Goal: Task Accomplishment & Management: Use online tool/utility

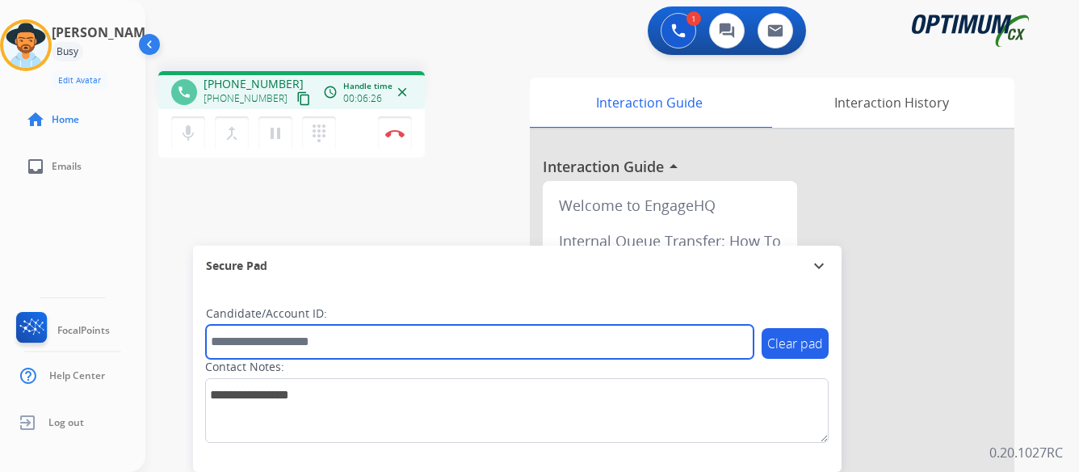
paste input "*******"
type input "*******"
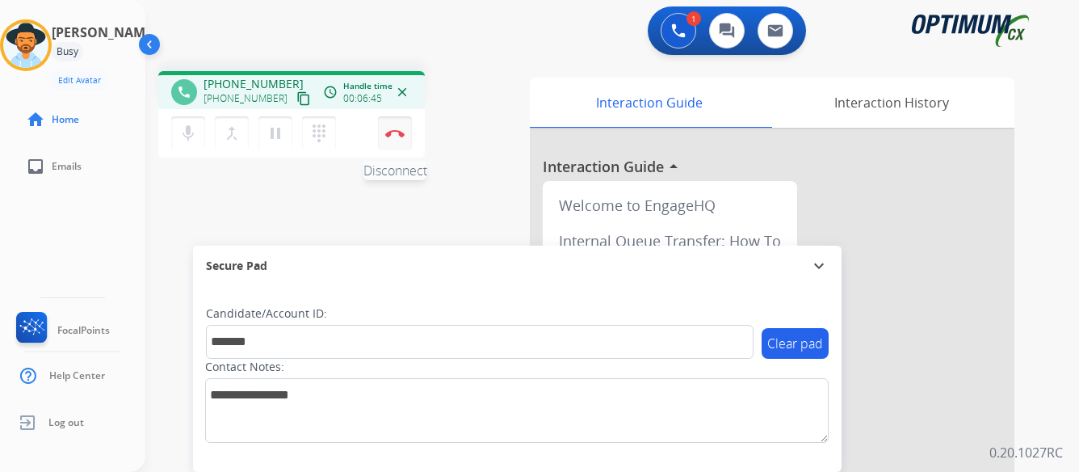
click at [393, 128] on button "Disconnect" at bounding box center [395, 133] width 34 height 34
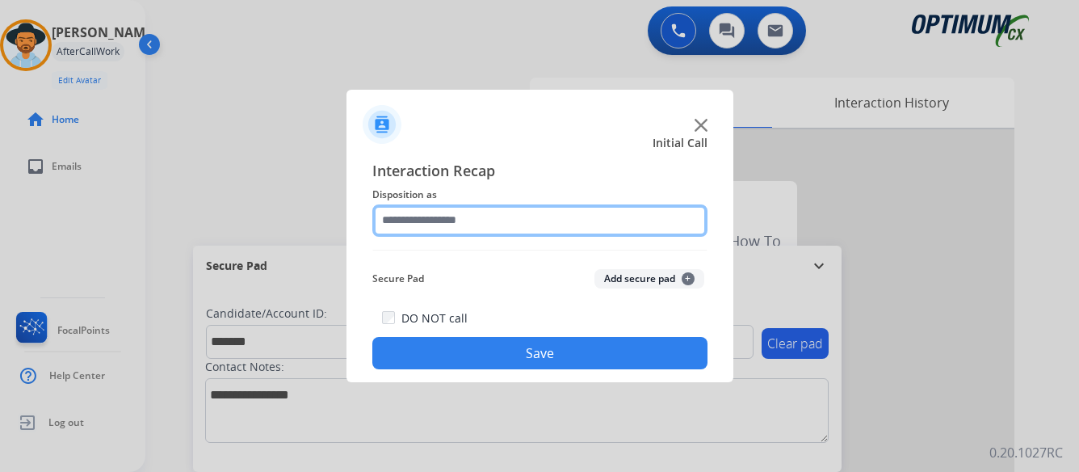
click at [519, 212] on input "text" at bounding box center [539, 220] width 335 height 32
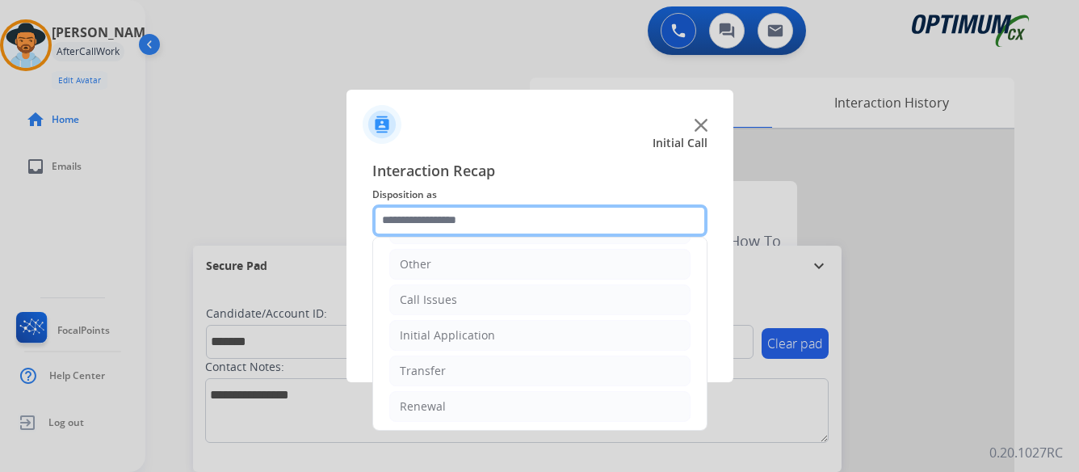
scroll to position [110, 0]
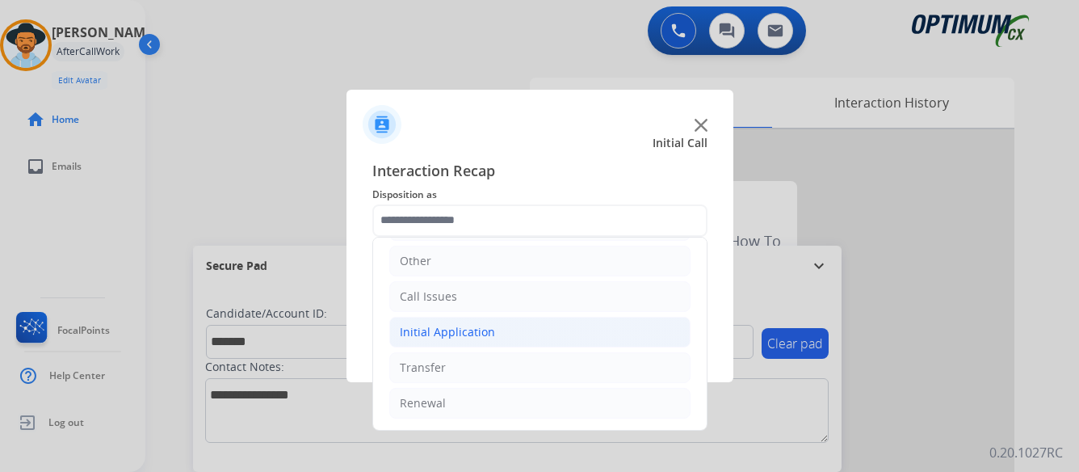
click at [477, 332] on div "Initial Application" at bounding box center [447, 332] width 95 height 16
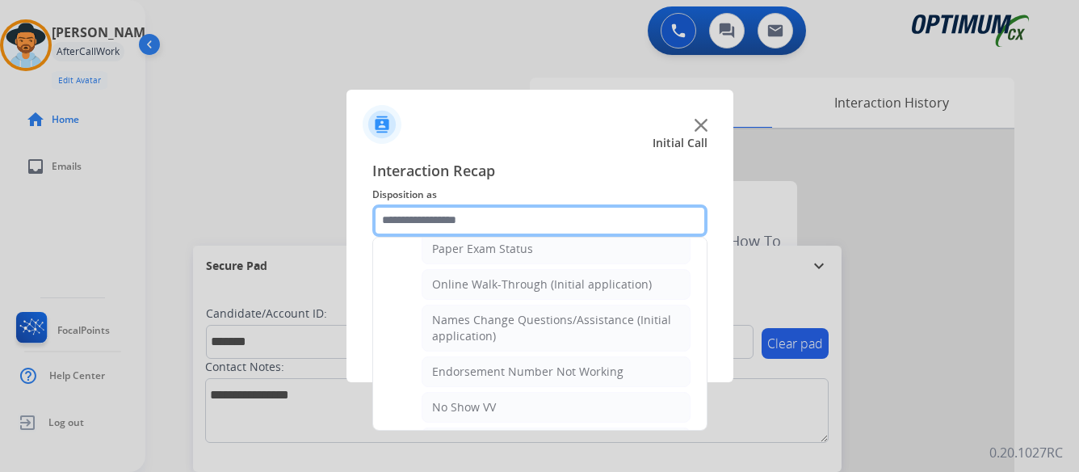
scroll to position [352, 0]
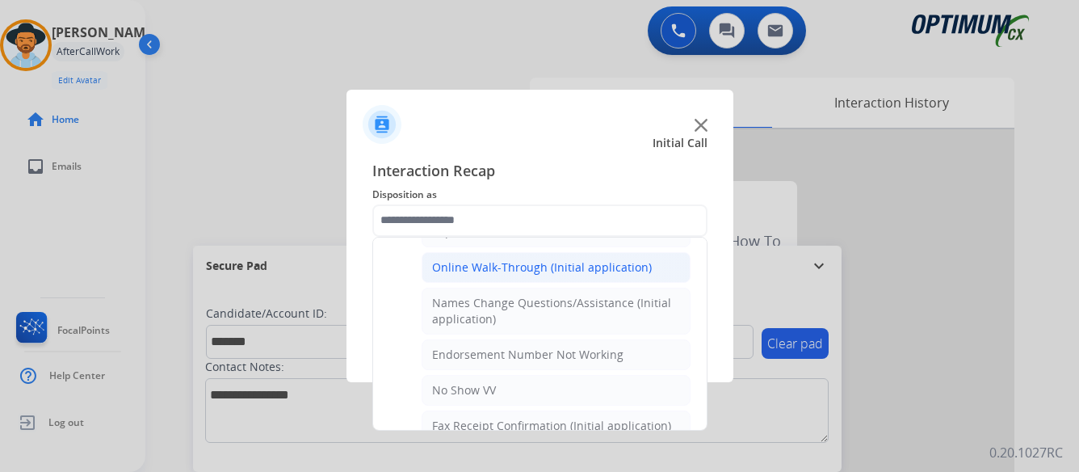
click at [517, 265] on div "Online Walk-Through (Initial application)" at bounding box center [542, 267] width 220 height 16
type input "**********"
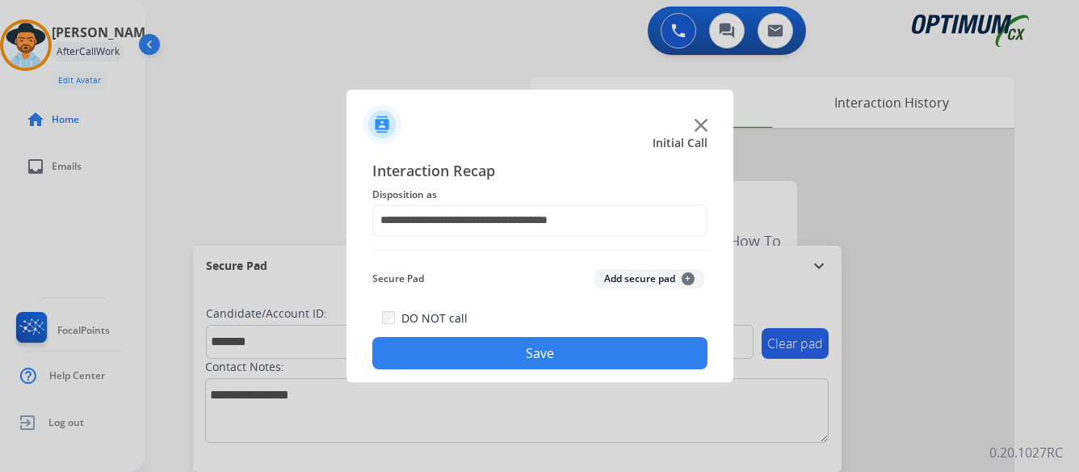
click at [532, 351] on button "Save" at bounding box center [539, 353] width 335 height 32
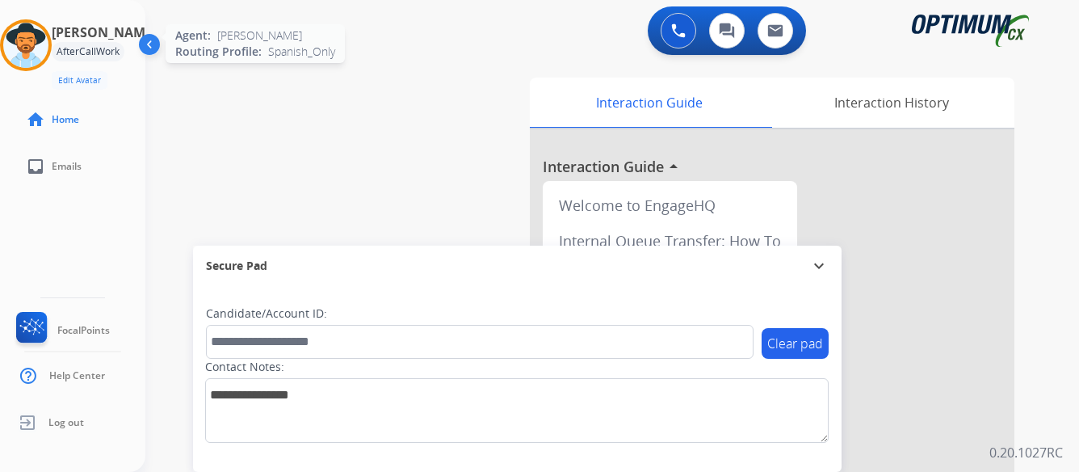
click at [44, 44] on img at bounding box center [25, 45] width 45 height 45
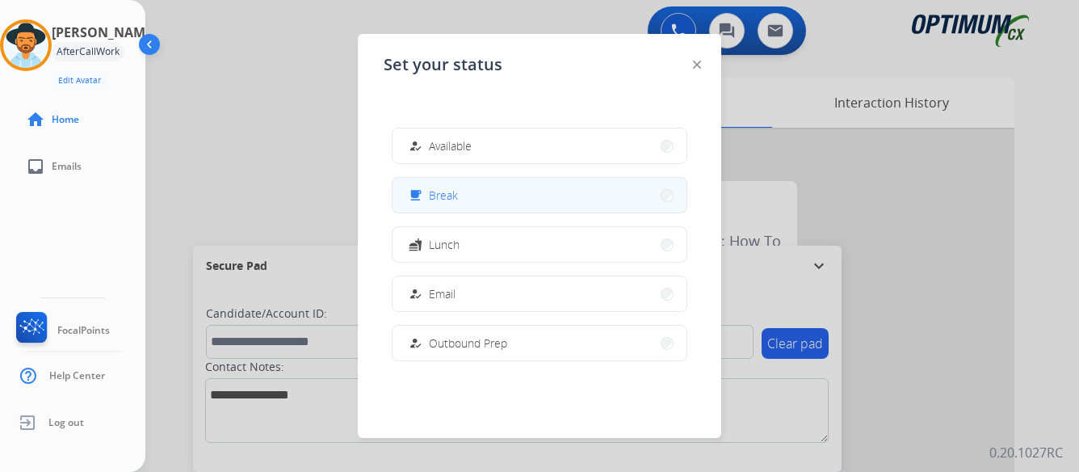
click at [516, 192] on button "free_breakfast Break" at bounding box center [540, 195] width 294 height 35
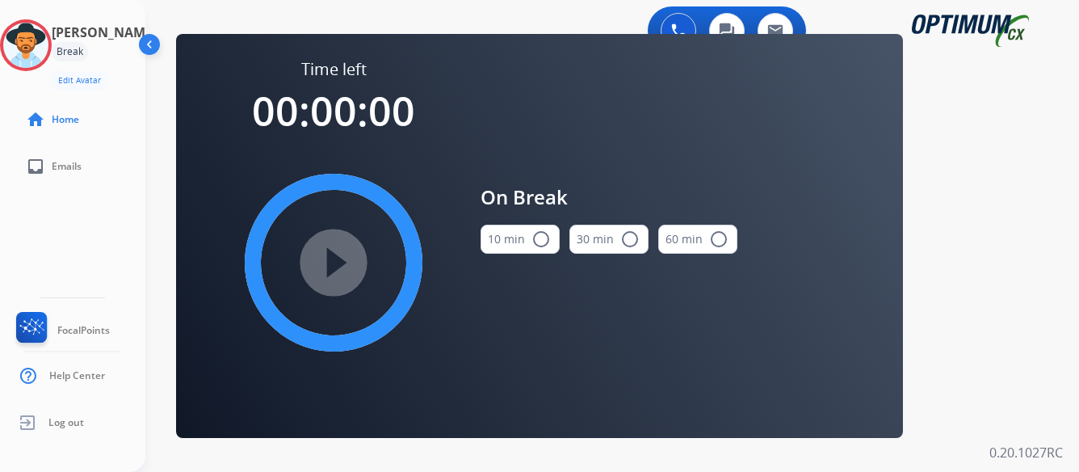
click at [540, 237] on mat-icon "radio_button_unchecked" at bounding box center [540, 238] width 19 height 19
click at [330, 263] on mat-icon "play_circle_filled" at bounding box center [333, 262] width 19 height 19
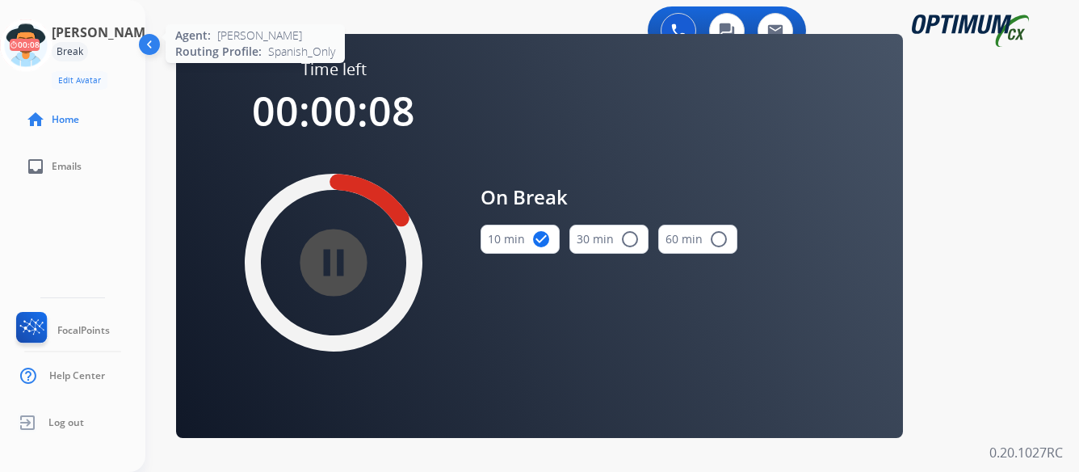
click at [49, 48] on icon at bounding box center [26, 45] width 53 height 53
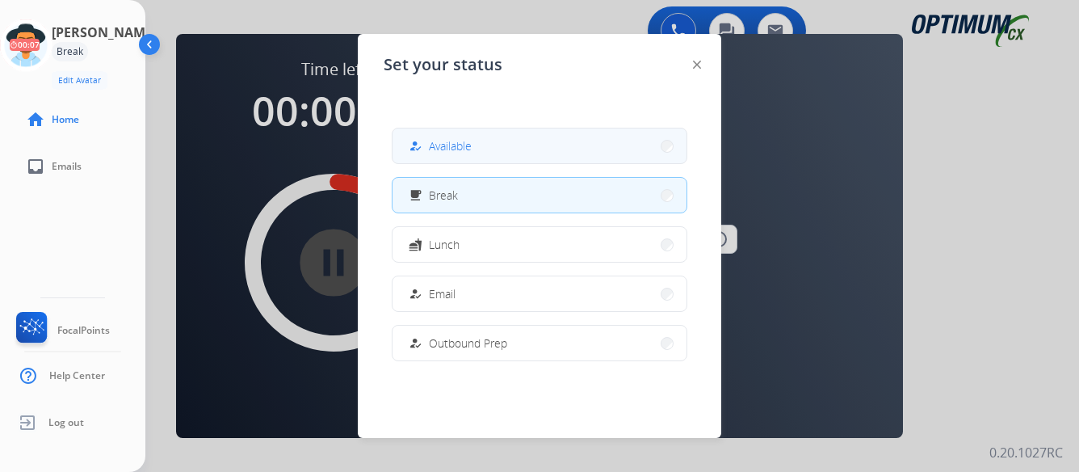
click at [532, 149] on button "how_to_reg Available" at bounding box center [540, 145] width 294 height 35
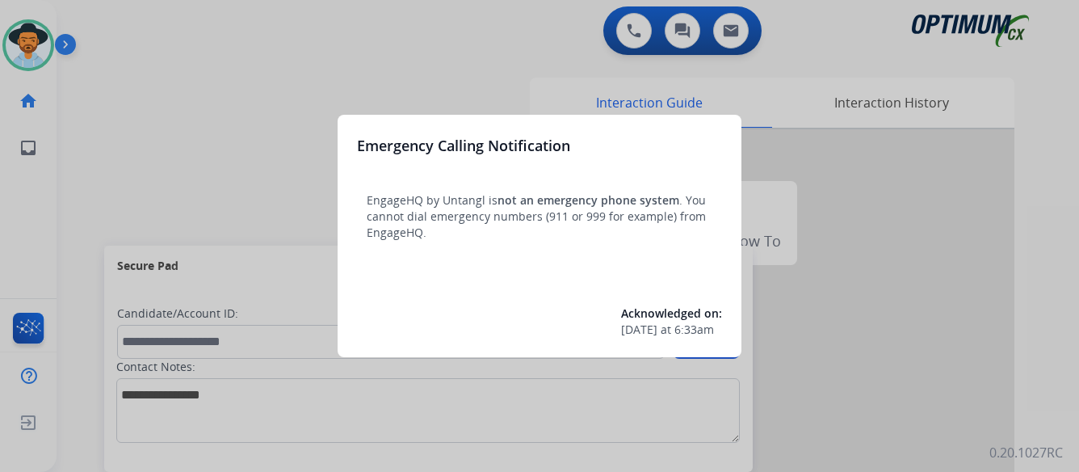
click at [956, 315] on div at bounding box center [539, 236] width 1079 height 472
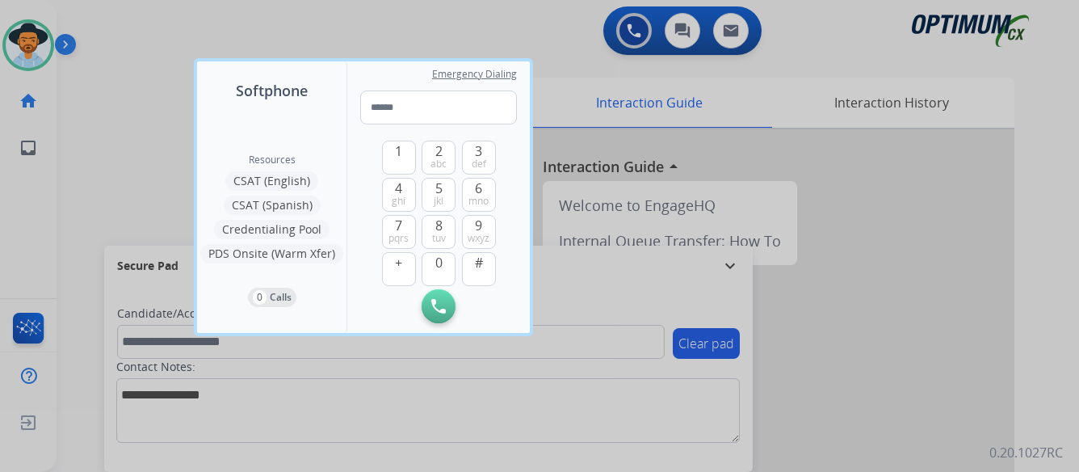
click at [929, 335] on div at bounding box center [539, 236] width 1079 height 472
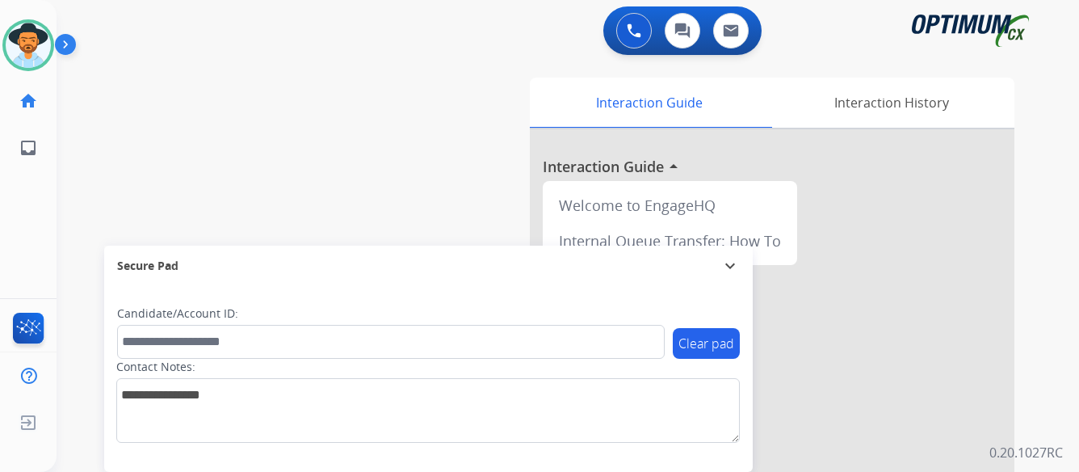
click at [64, 41] on img at bounding box center [68, 47] width 27 height 31
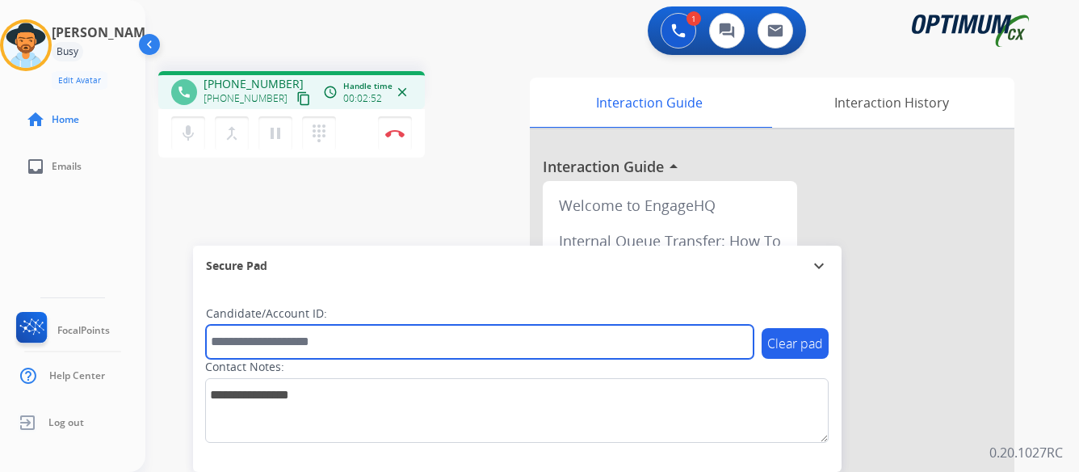
click at [397, 342] on input "text" at bounding box center [480, 342] width 548 height 34
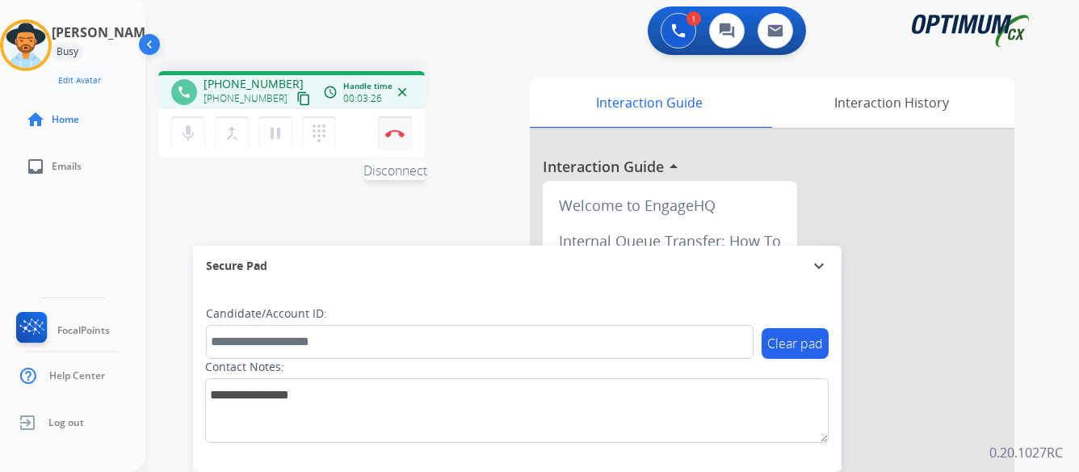
click at [391, 129] on img at bounding box center [394, 133] width 19 height 8
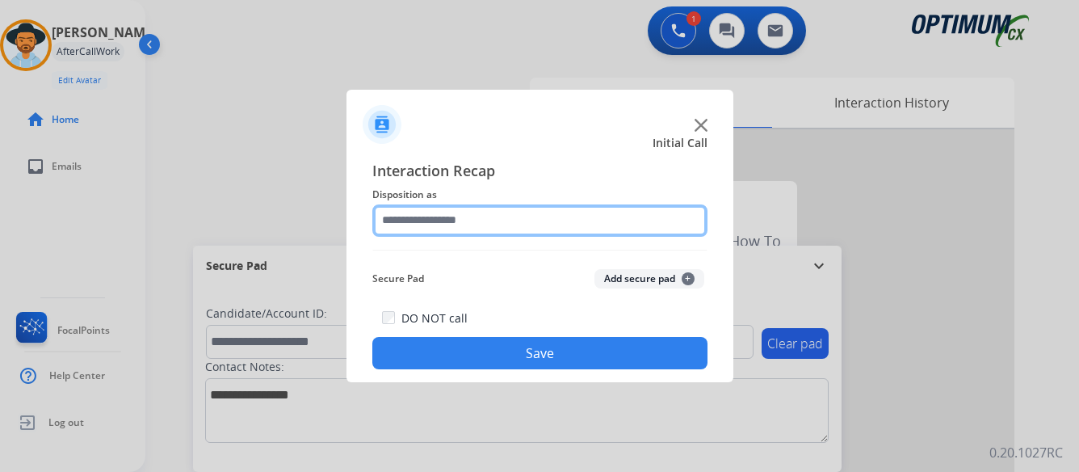
click at [497, 218] on input "text" at bounding box center [539, 220] width 335 height 32
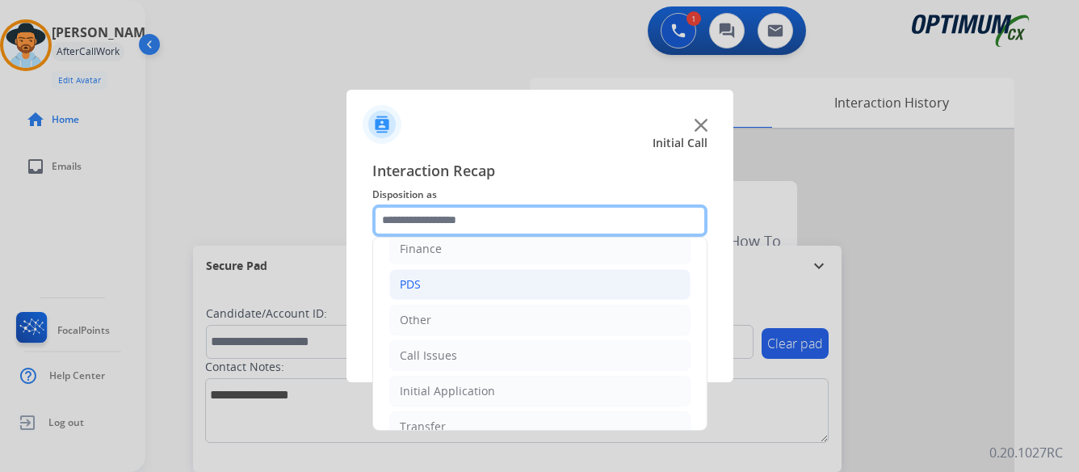
scroll to position [110, 0]
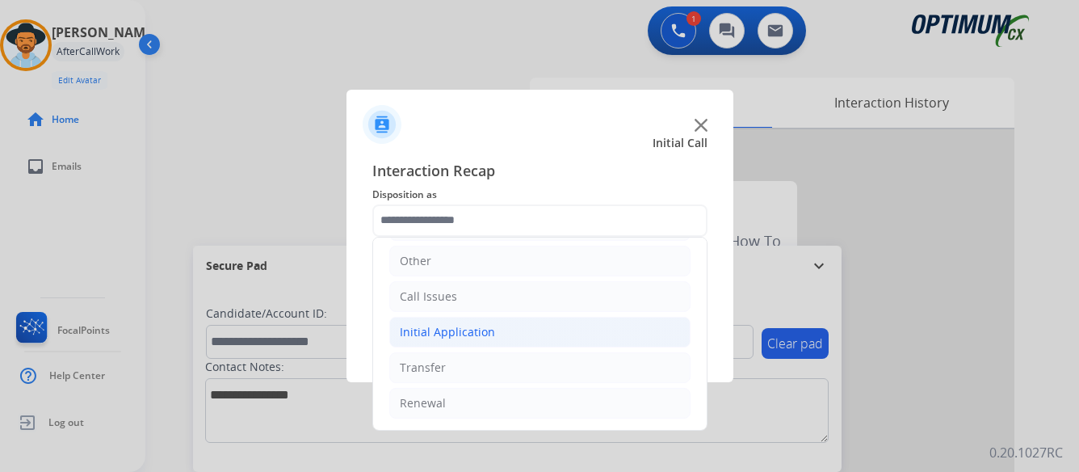
click at [486, 329] on div "Initial Application" at bounding box center [447, 332] width 95 height 16
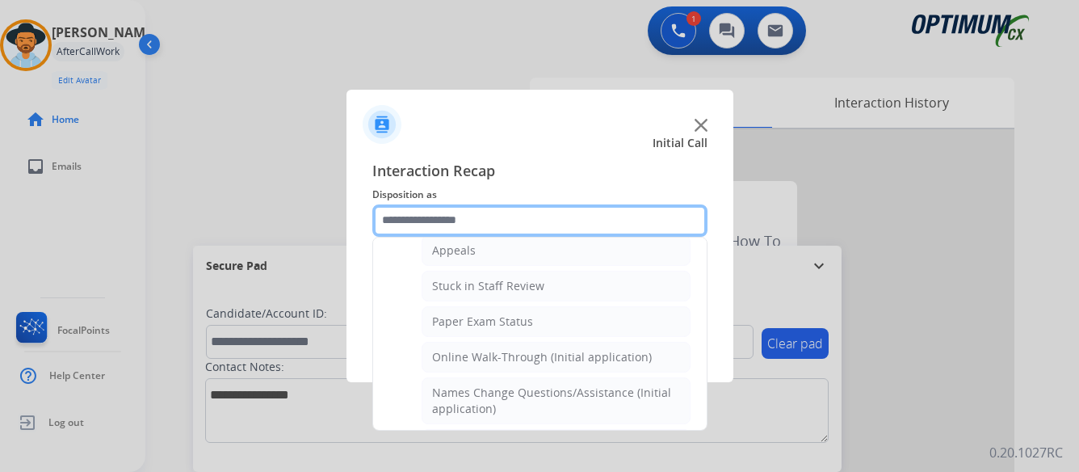
scroll to position [271, 0]
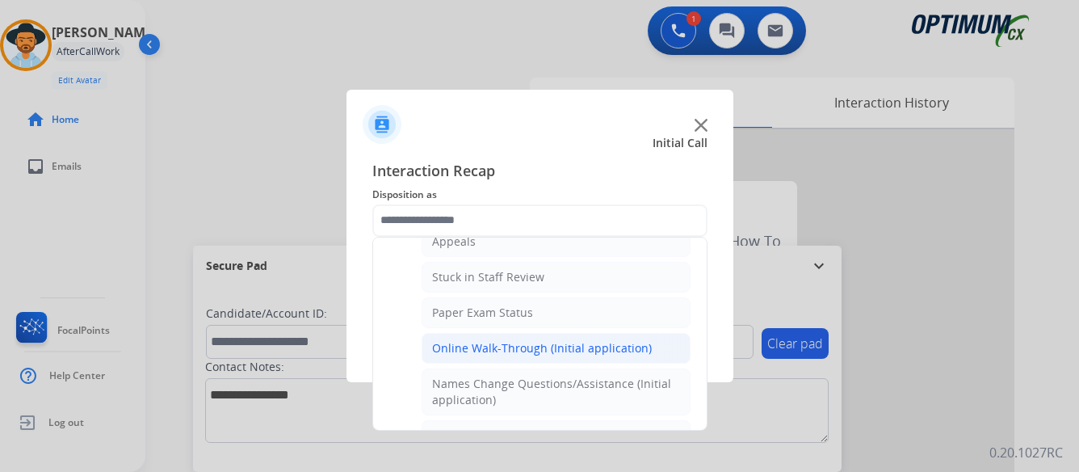
click at [516, 348] on div "Online Walk-Through (Initial application)" at bounding box center [542, 348] width 220 height 16
type input "**********"
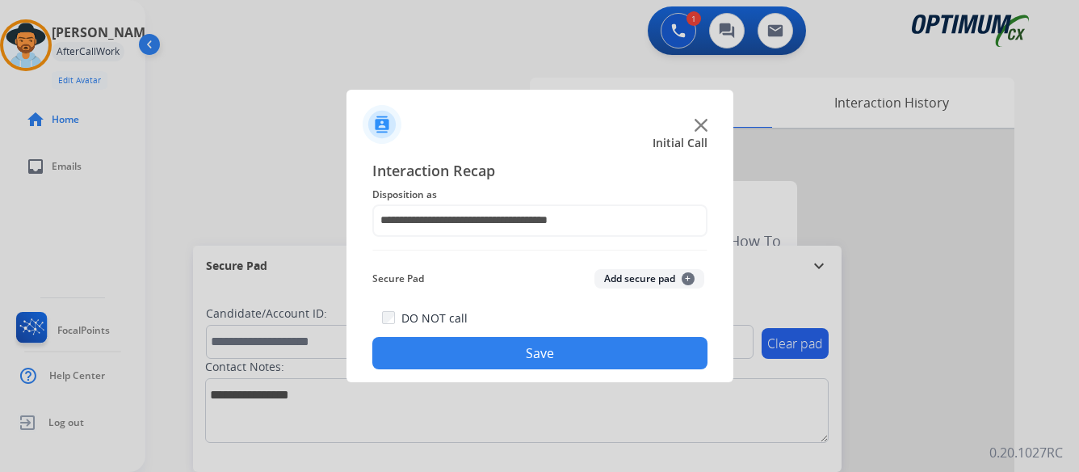
click at [540, 351] on button "Save" at bounding box center [539, 353] width 335 height 32
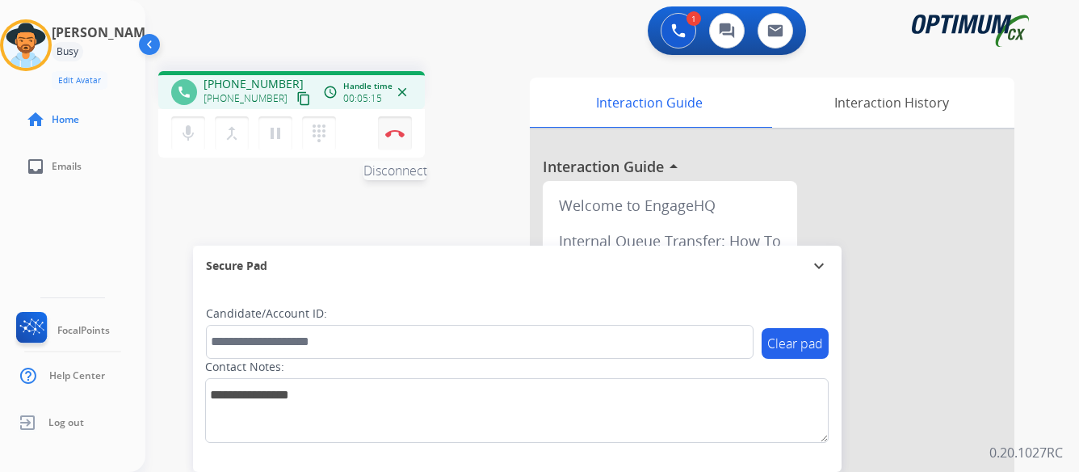
click at [392, 132] on img at bounding box center [394, 133] width 19 height 8
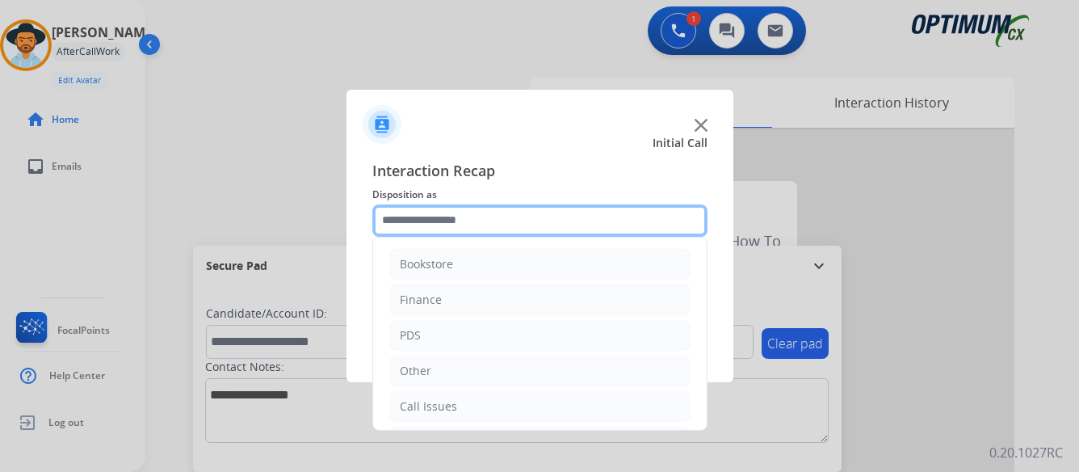
click at [510, 211] on input "text" at bounding box center [539, 220] width 335 height 32
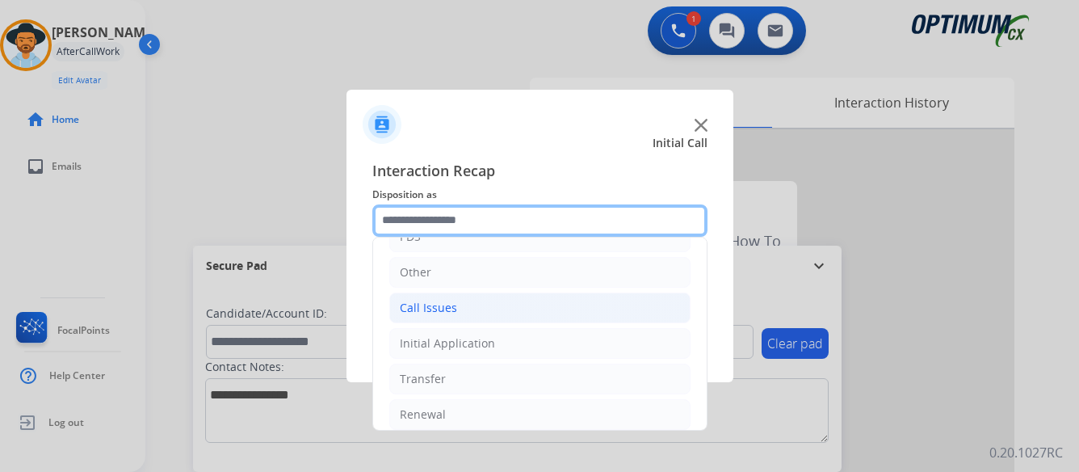
scroll to position [110, 0]
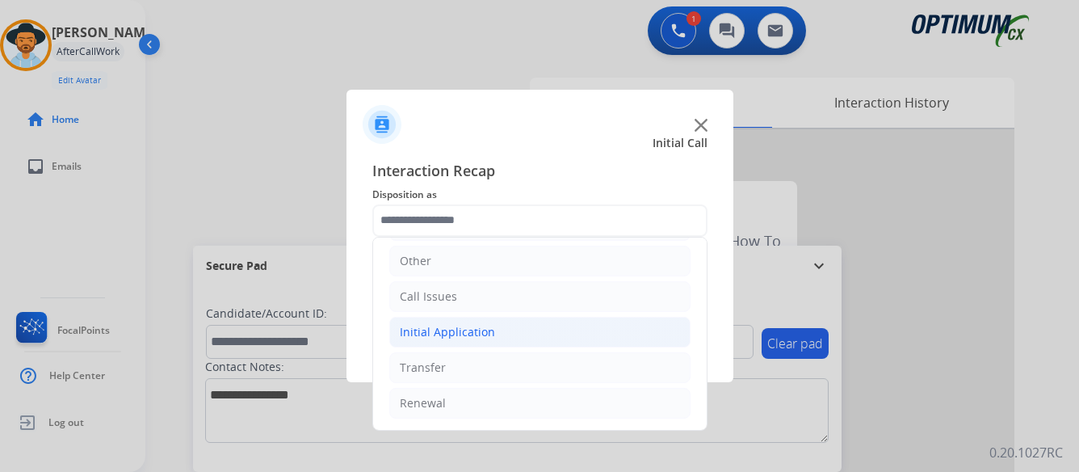
click at [468, 332] on div "Initial Application" at bounding box center [447, 332] width 95 height 16
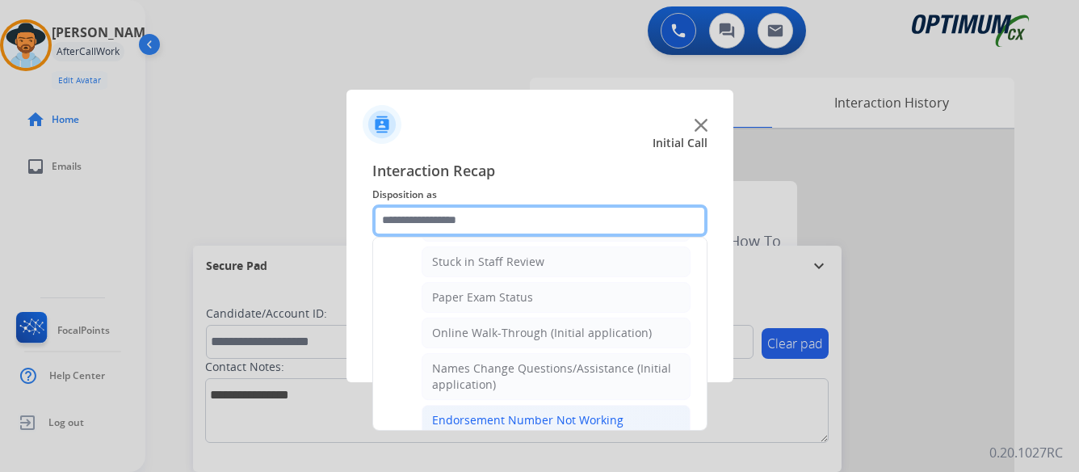
scroll to position [352, 0]
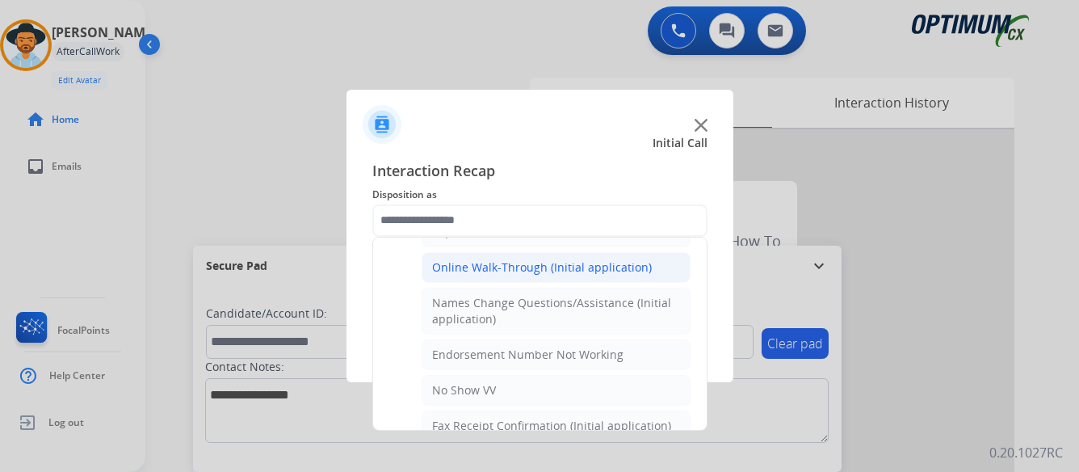
click at [510, 265] on div "Online Walk-Through (Initial application)" at bounding box center [542, 267] width 220 height 16
type input "**********"
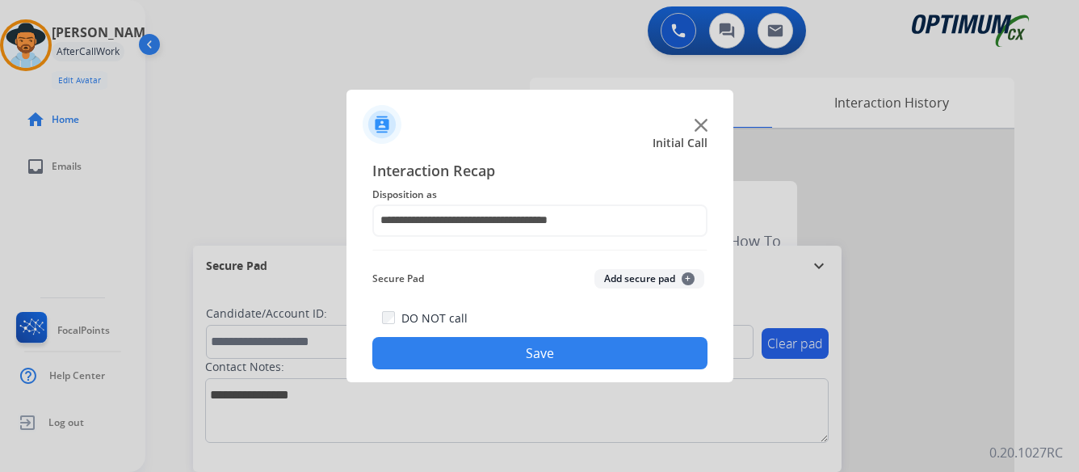
click at [536, 351] on button "Save" at bounding box center [539, 353] width 335 height 32
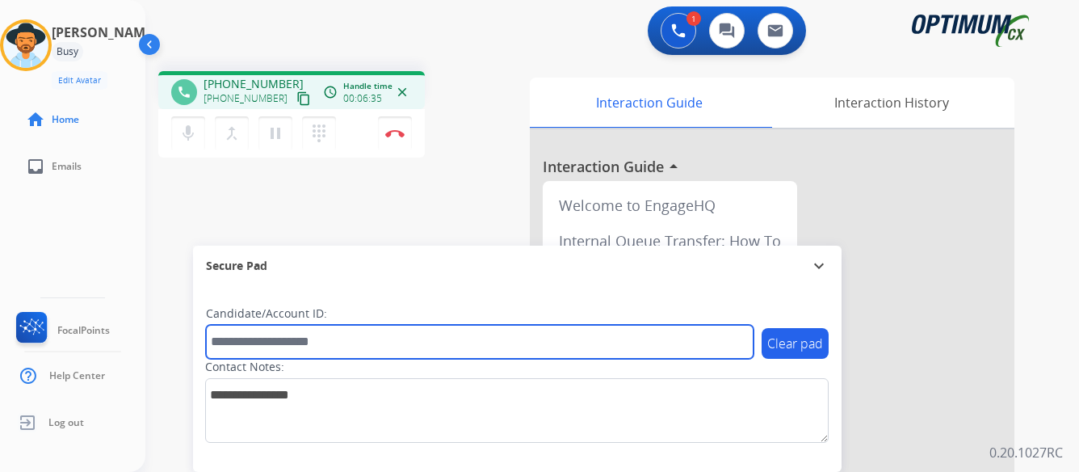
paste input "*******"
type input "*******"
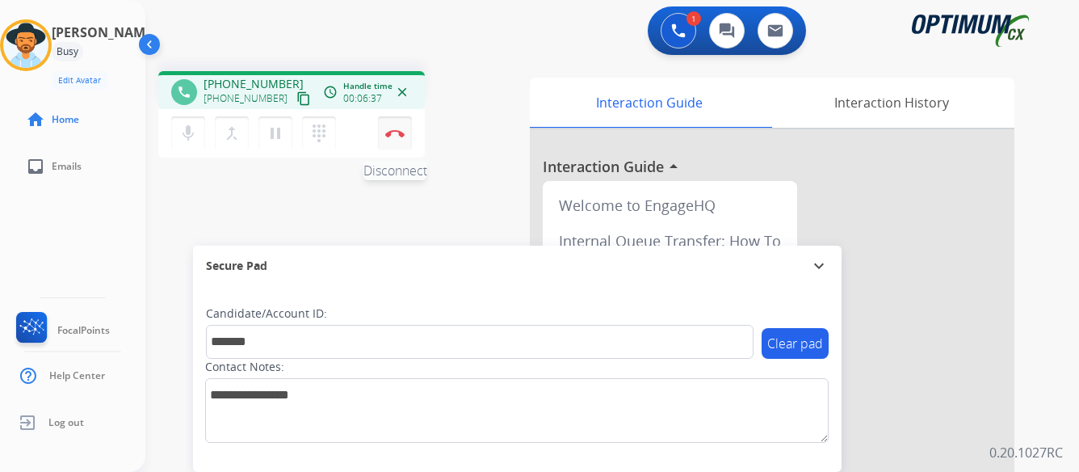
click at [396, 131] on img at bounding box center [394, 133] width 19 height 8
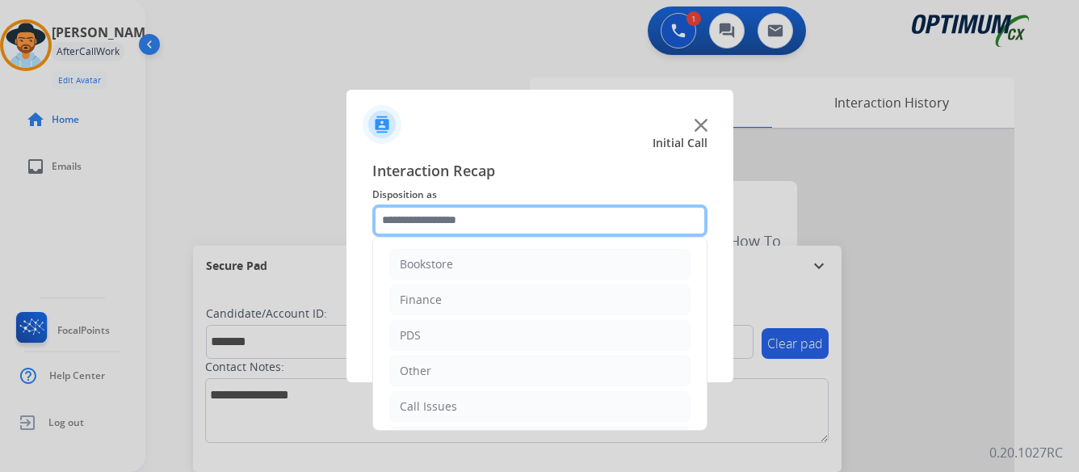
click at [502, 215] on input "text" at bounding box center [539, 220] width 335 height 32
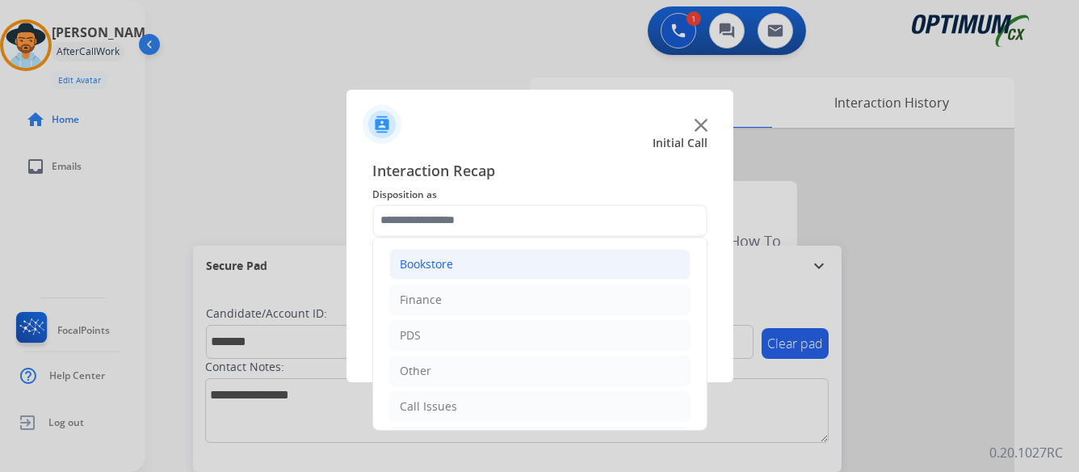
click at [438, 263] on div "Bookstore" at bounding box center [426, 264] width 53 height 16
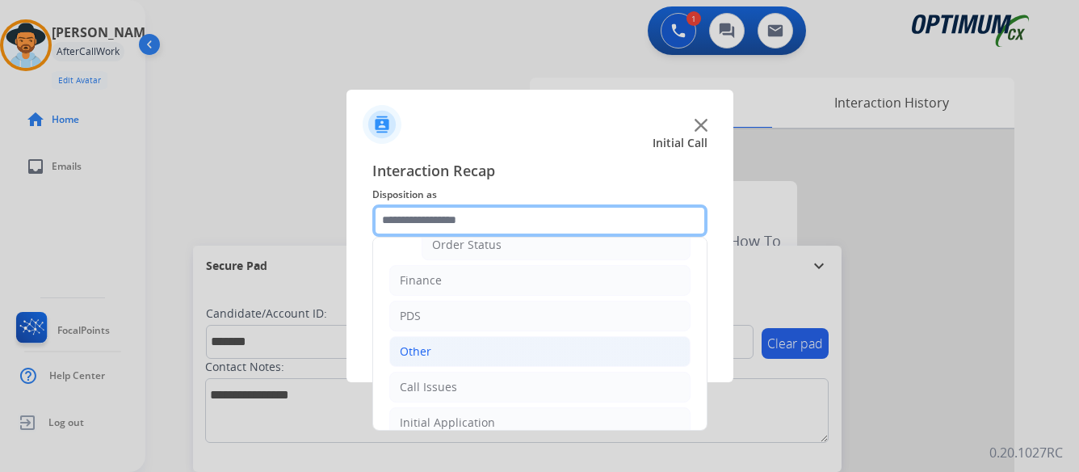
scroll to position [81, 0]
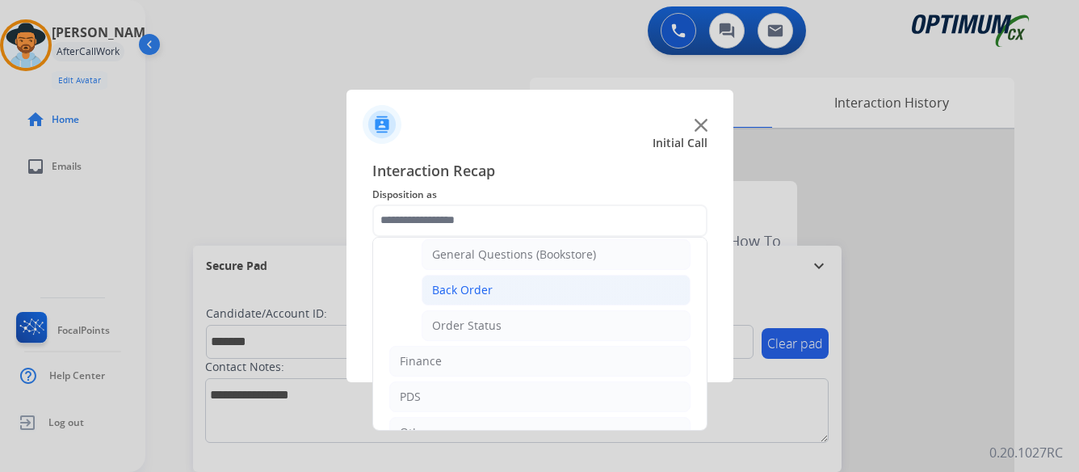
click at [456, 288] on div "Back Order" at bounding box center [462, 290] width 61 height 16
type input "**********"
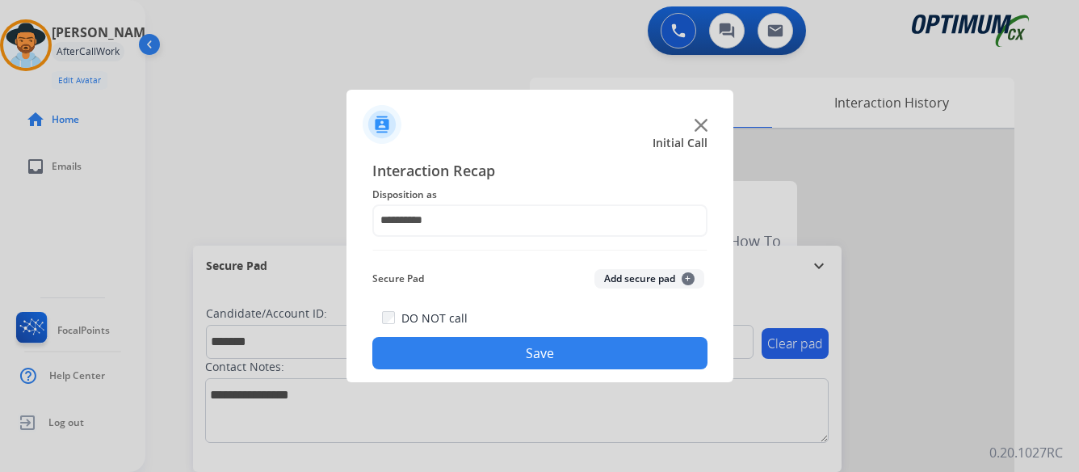
click at [527, 351] on button "Save" at bounding box center [539, 353] width 335 height 32
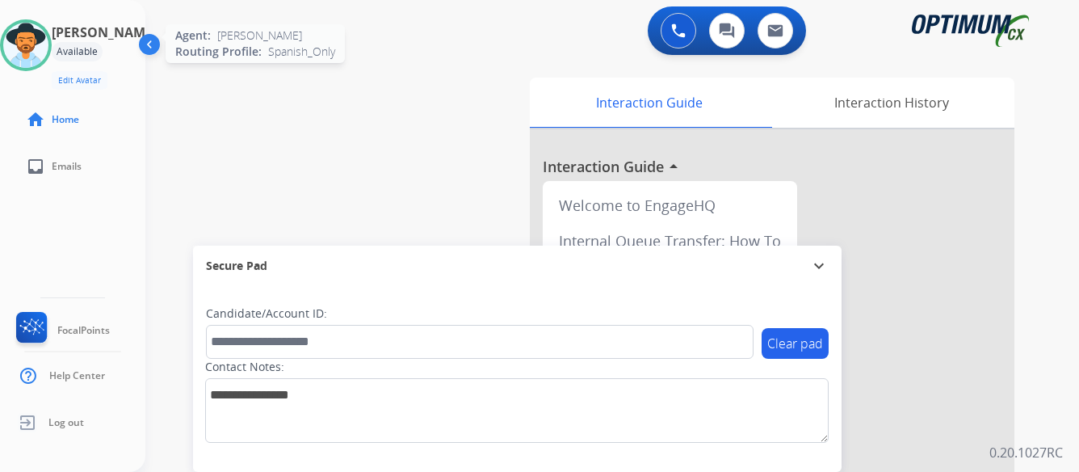
click at [46, 40] on img at bounding box center [25, 45] width 45 height 45
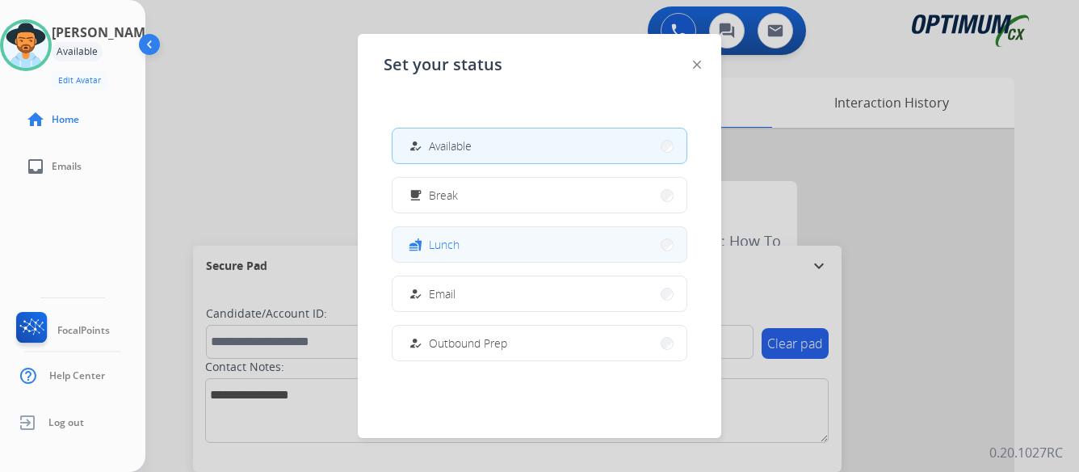
click at [510, 247] on button "fastfood Lunch" at bounding box center [540, 244] width 294 height 35
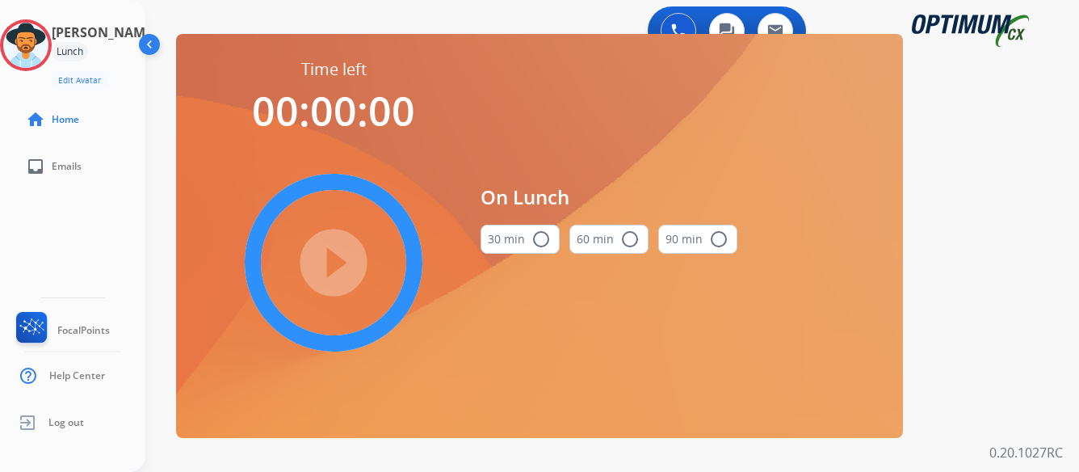
click at [541, 238] on mat-icon "radio_button_unchecked" at bounding box center [540, 238] width 19 height 19
click at [335, 260] on mat-icon "play_circle_filled" at bounding box center [333, 262] width 19 height 19
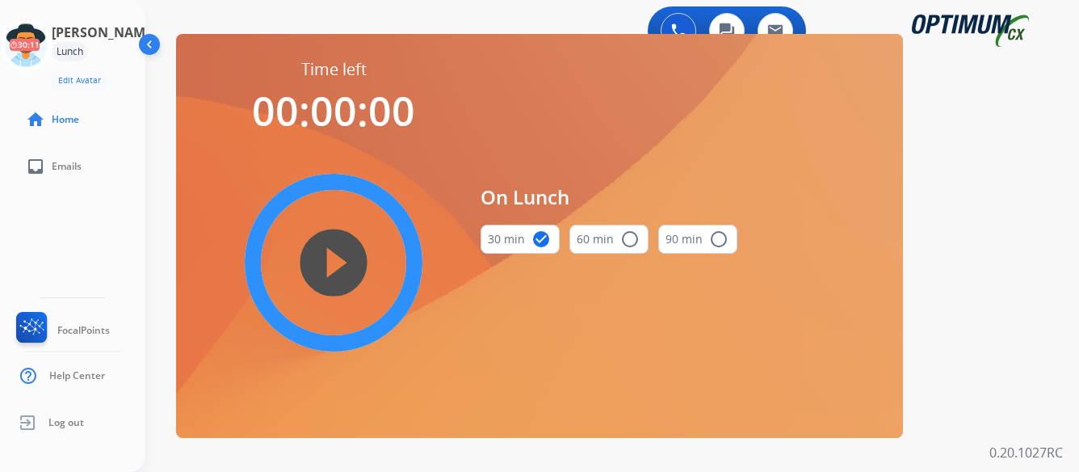
click at [88, 48] on div "Lunch" at bounding box center [70, 51] width 36 height 19
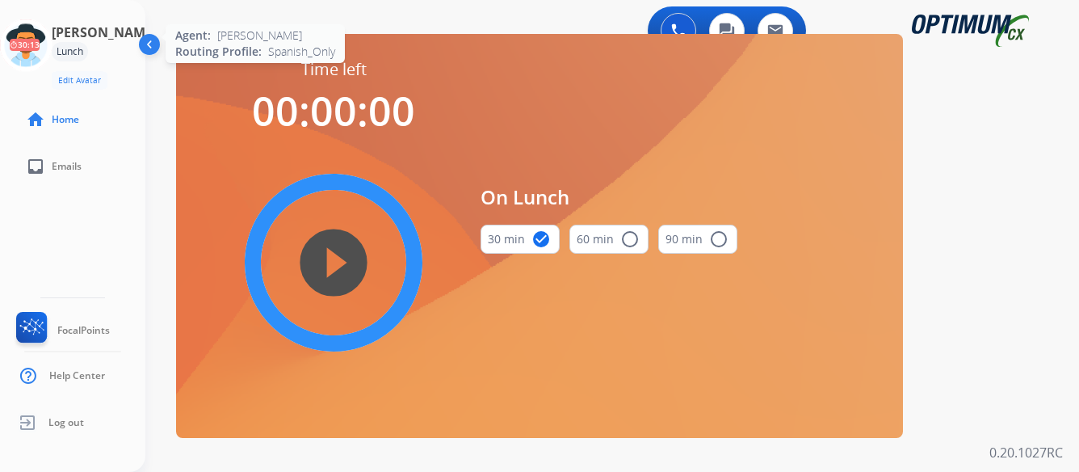
click at [53, 47] on icon at bounding box center [26, 45] width 53 height 53
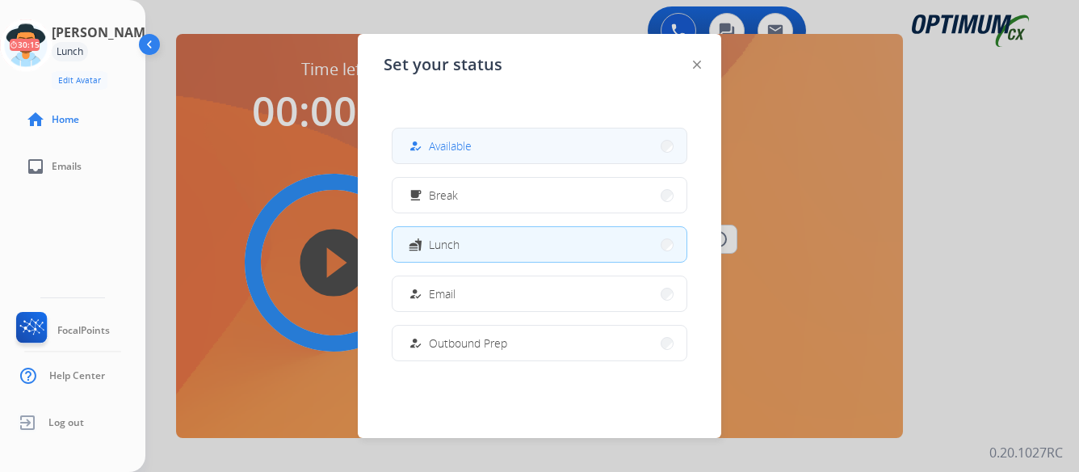
click at [515, 148] on button "how_to_reg Available" at bounding box center [540, 145] width 294 height 35
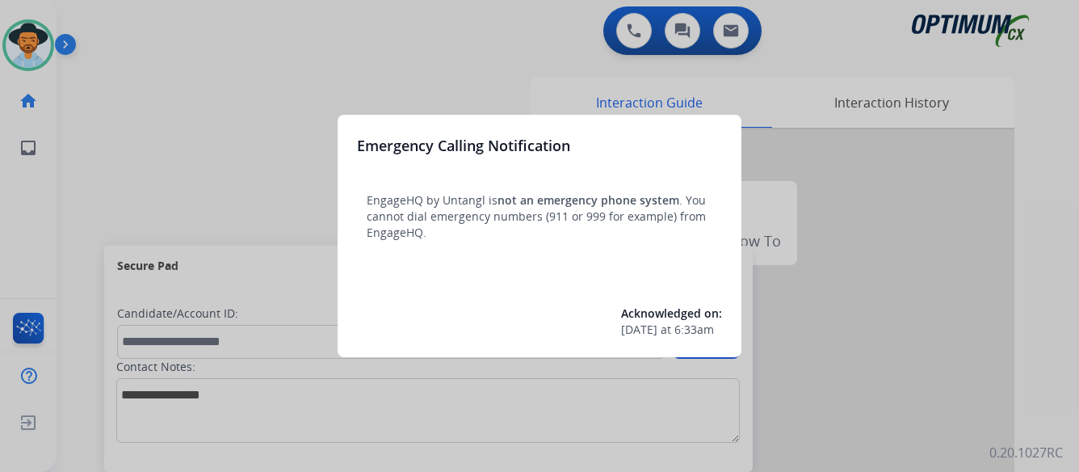
click at [974, 234] on div at bounding box center [539, 236] width 1079 height 472
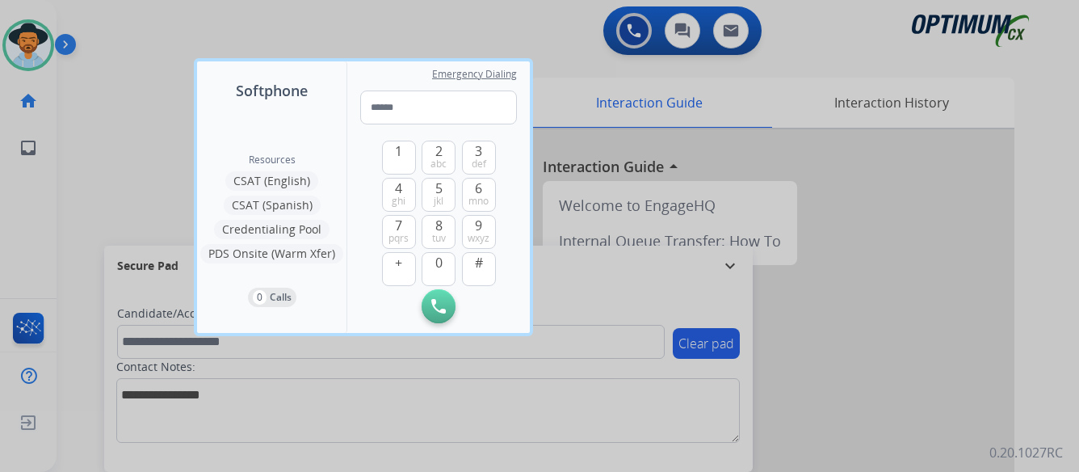
click at [974, 234] on div at bounding box center [539, 236] width 1079 height 472
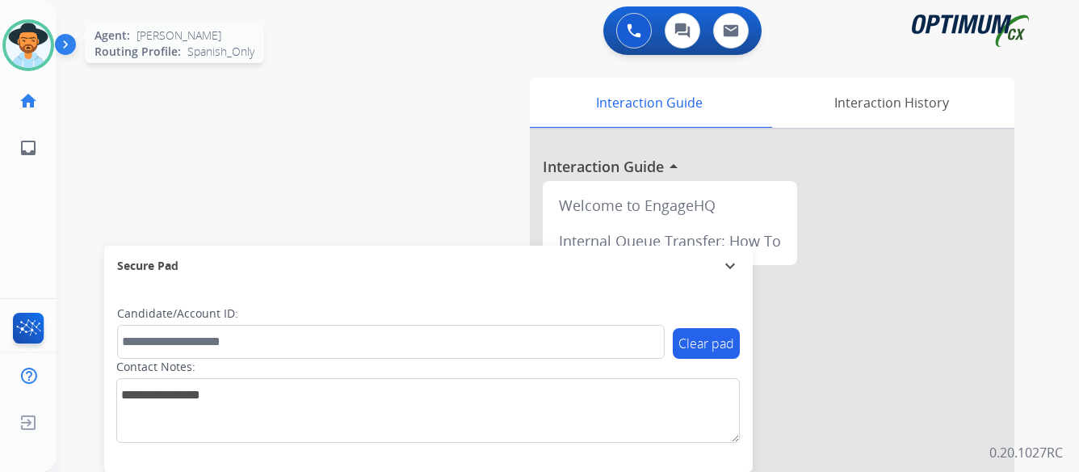
click at [38, 43] on img at bounding box center [28, 45] width 45 height 45
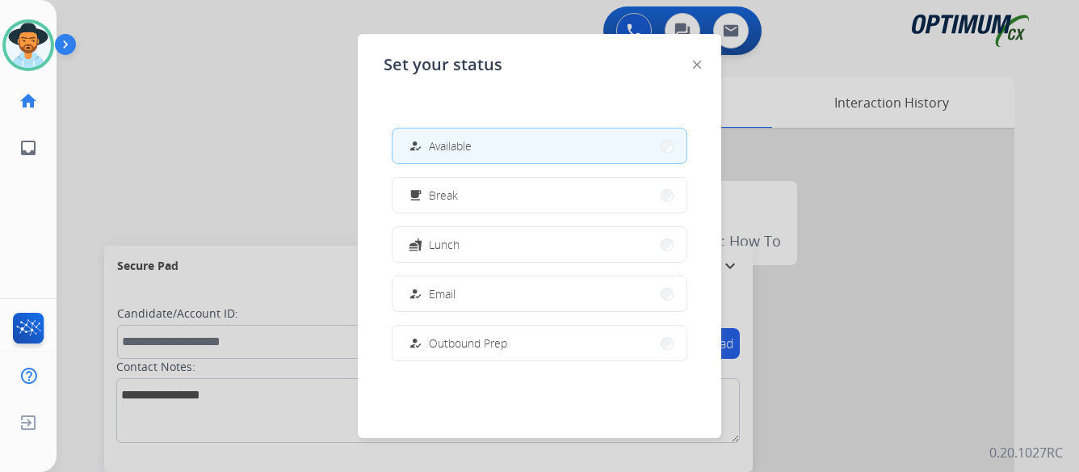
click at [67, 41] on img at bounding box center [68, 47] width 27 height 31
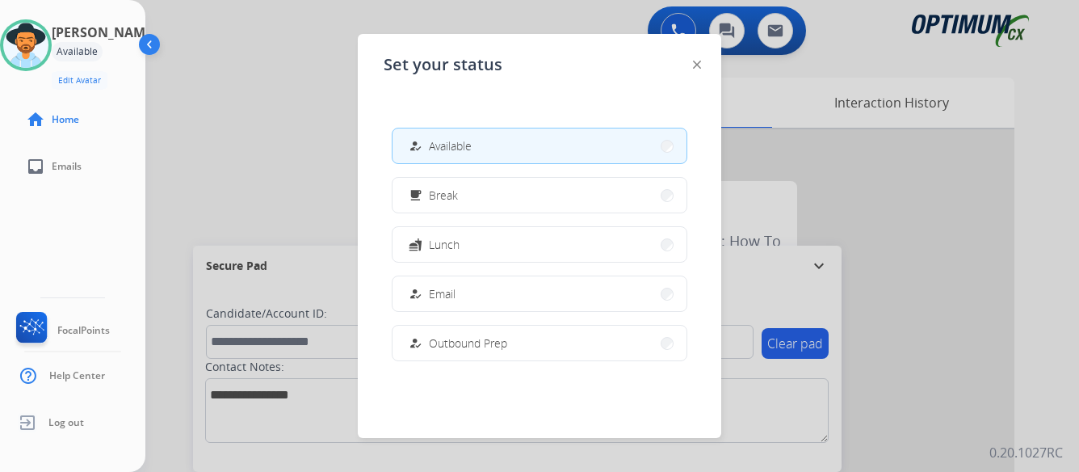
click at [1032, 191] on div at bounding box center [539, 236] width 1079 height 472
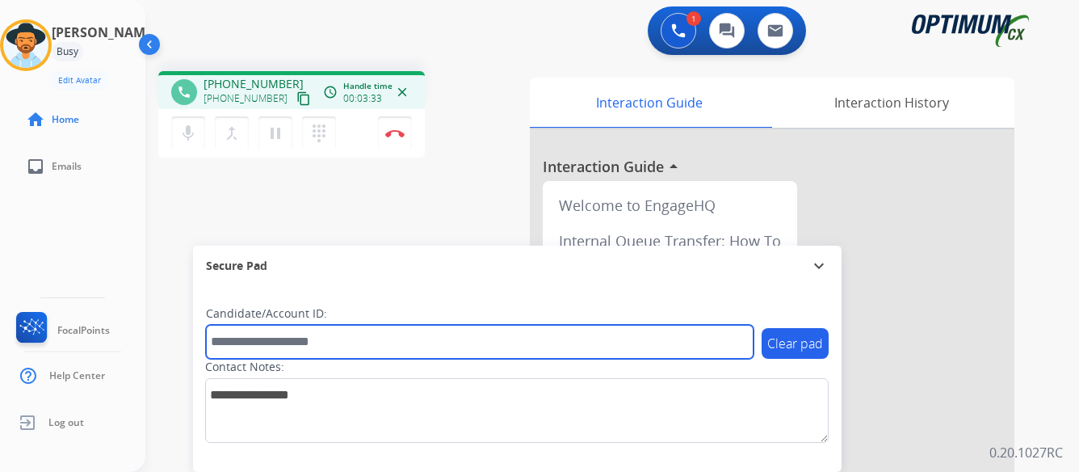
paste input "*******"
type input "*******"
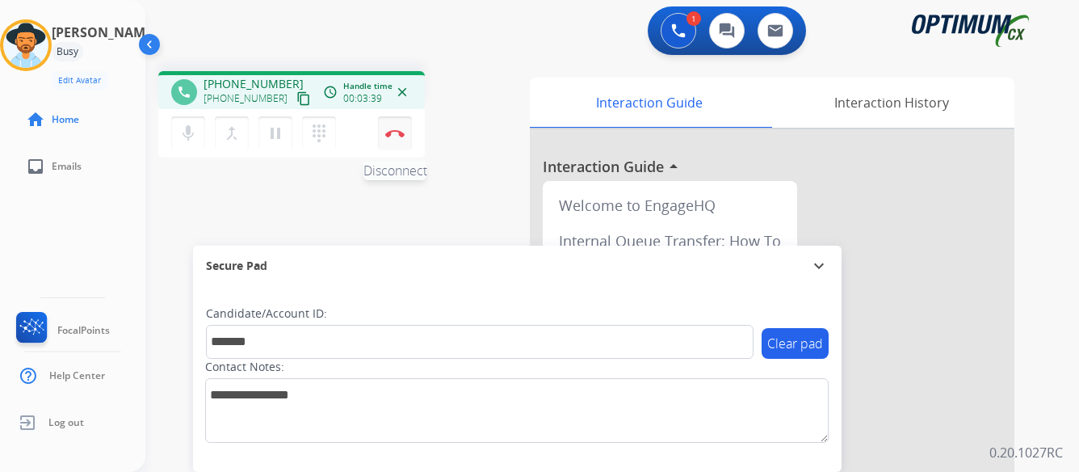
click at [393, 130] on img at bounding box center [394, 133] width 19 height 8
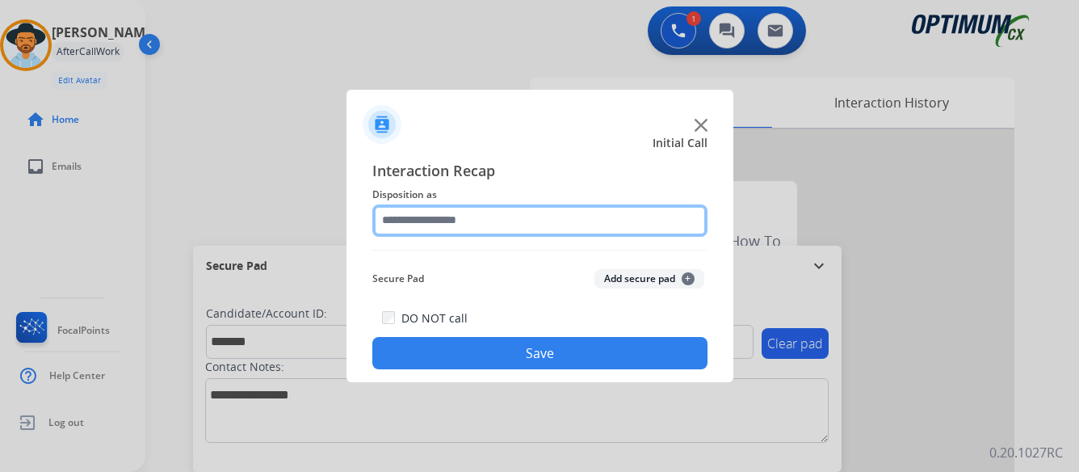
click at [497, 214] on input "text" at bounding box center [539, 220] width 335 height 32
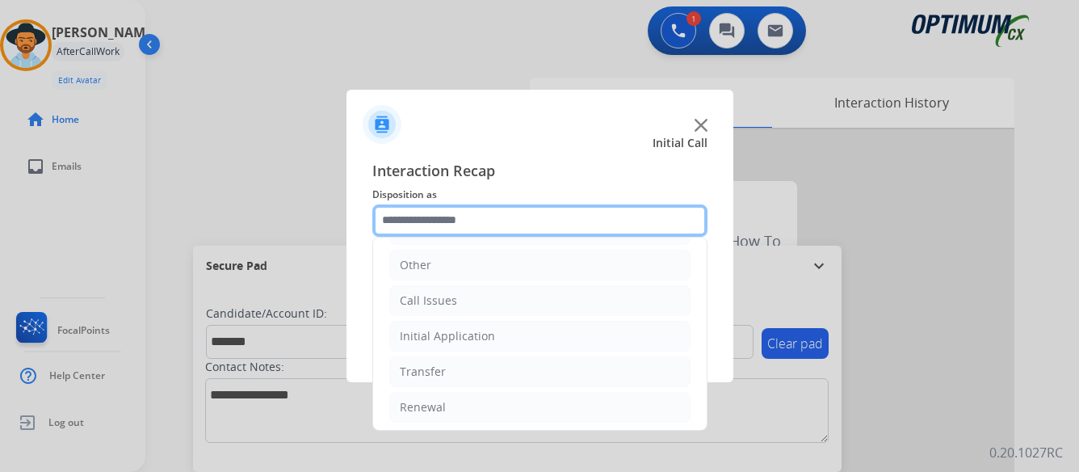
scroll to position [110, 0]
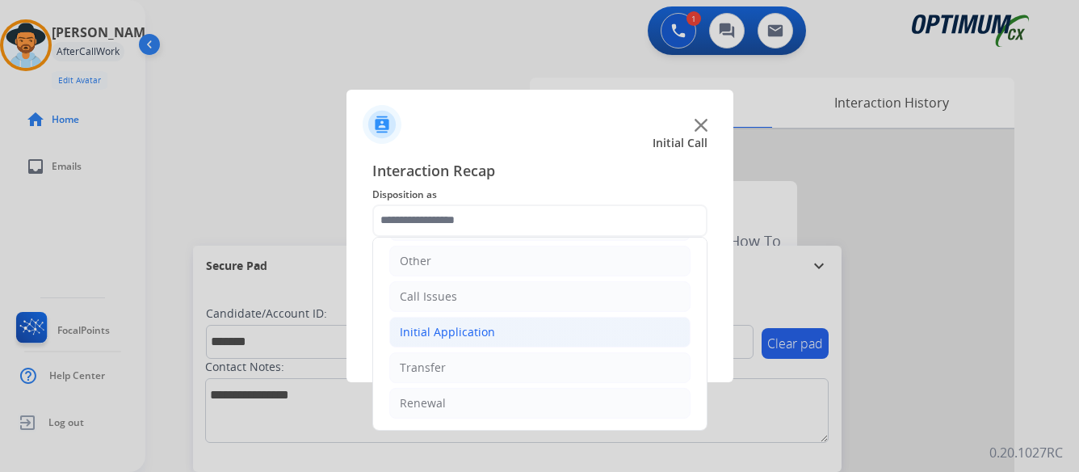
click at [476, 329] on div "Initial Application" at bounding box center [447, 332] width 95 height 16
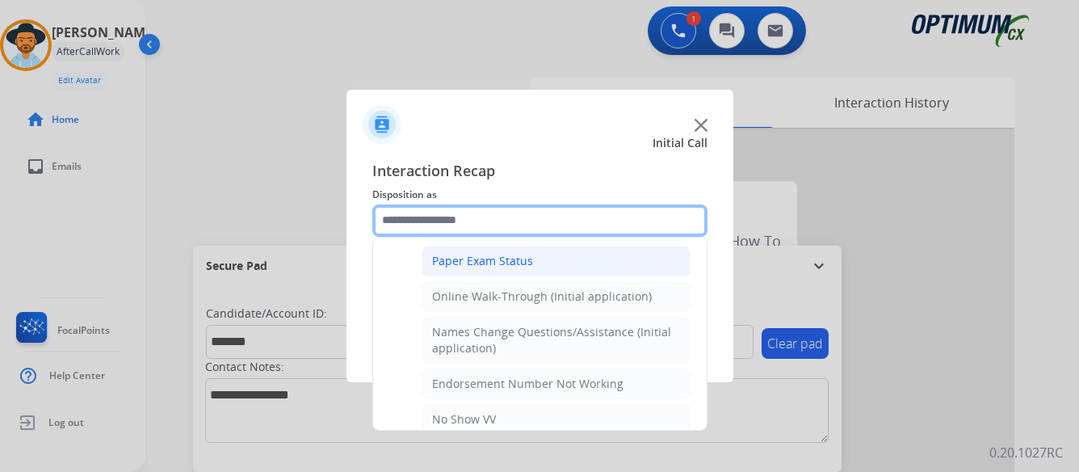
scroll to position [352, 0]
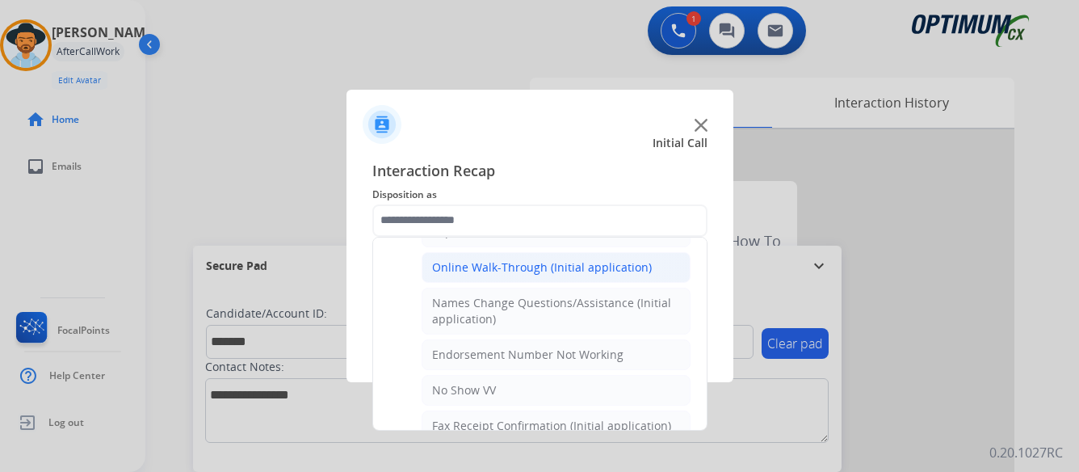
click at [553, 265] on div "Online Walk-Through (Initial application)" at bounding box center [542, 267] width 220 height 16
type input "**********"
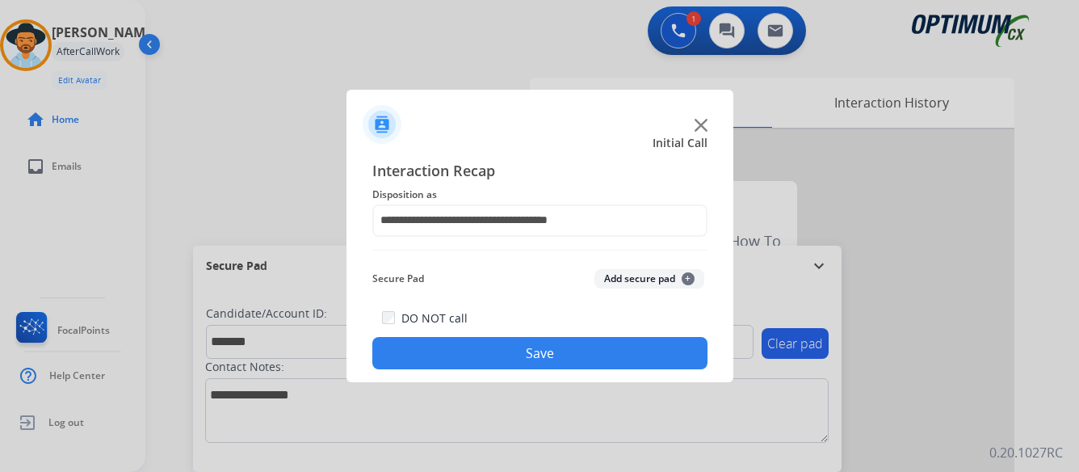
click at [560, 351] on button "Save" at bounding box center [539, 353] width 335 height 32
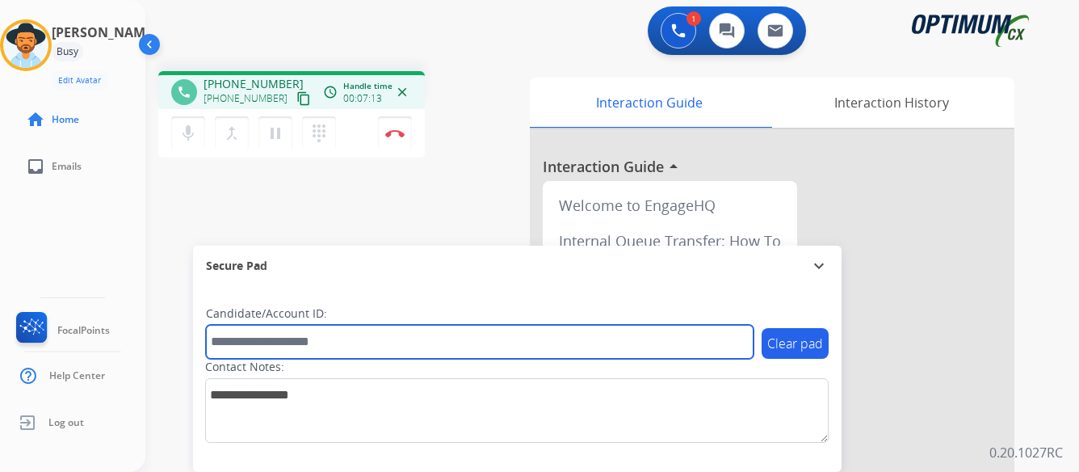
click at [447, 338] on input "text" at bounding box center [480, 342] width 548 height 34
type input "*******"
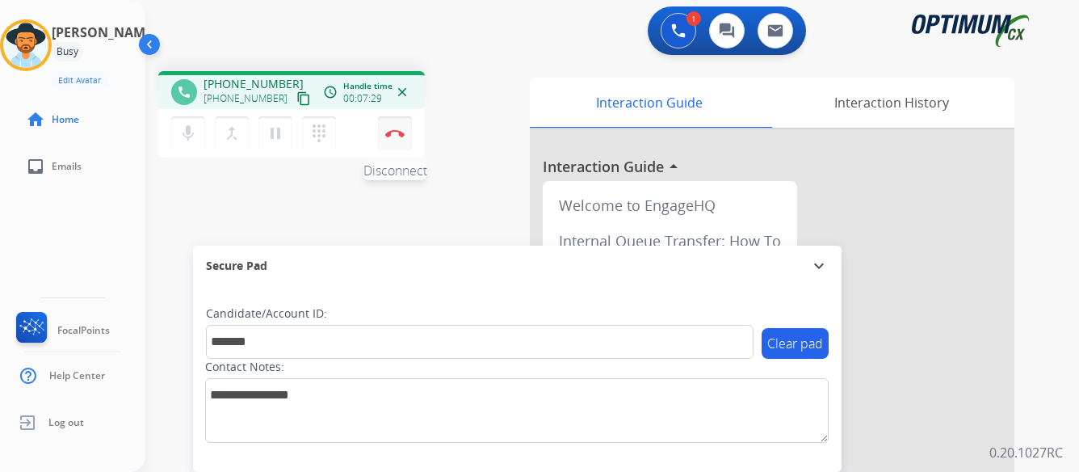
click at [395, 131] on img at bounding box center [394, 133] width 19 height 8
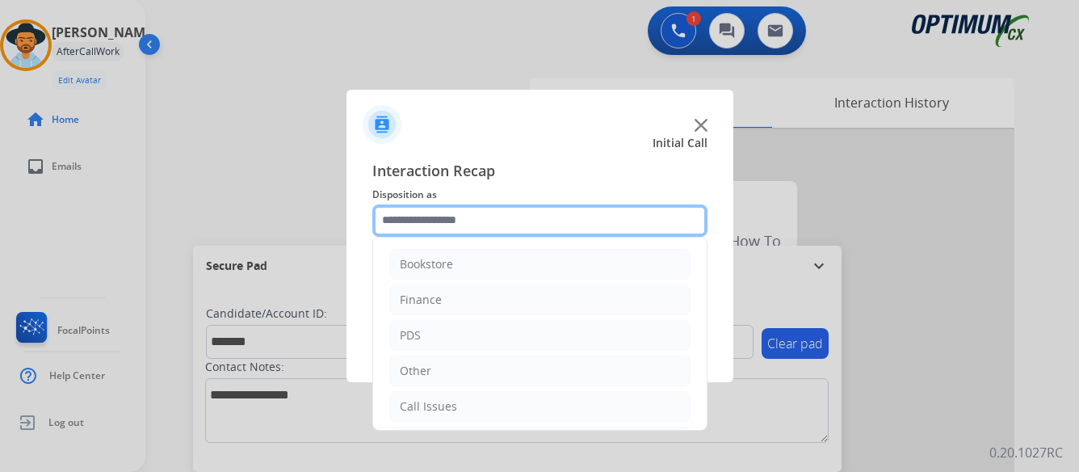
click at [536, 216] on input "text" at bounding box center [539, 220] width 335 height 32
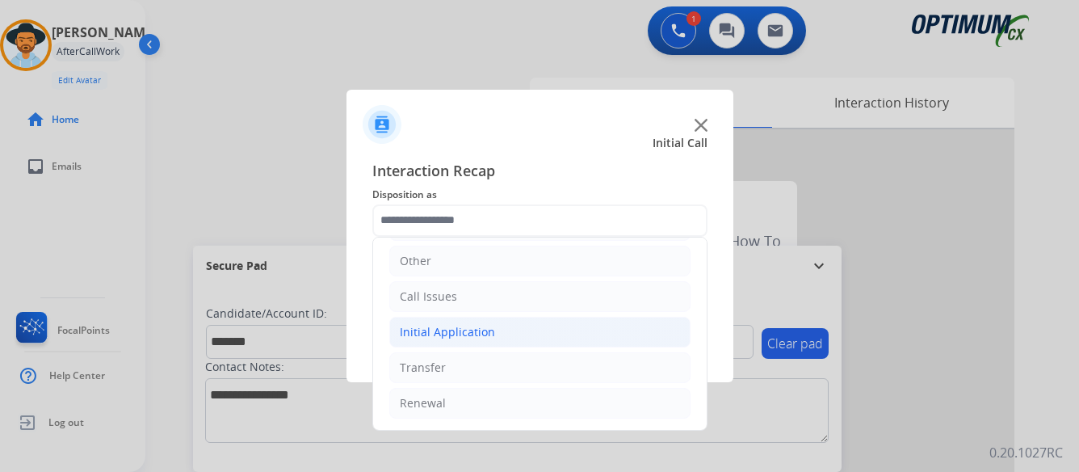
click at [489, 330] on div "Initial Application" at bounding box center [447, 332] width 95 height 16
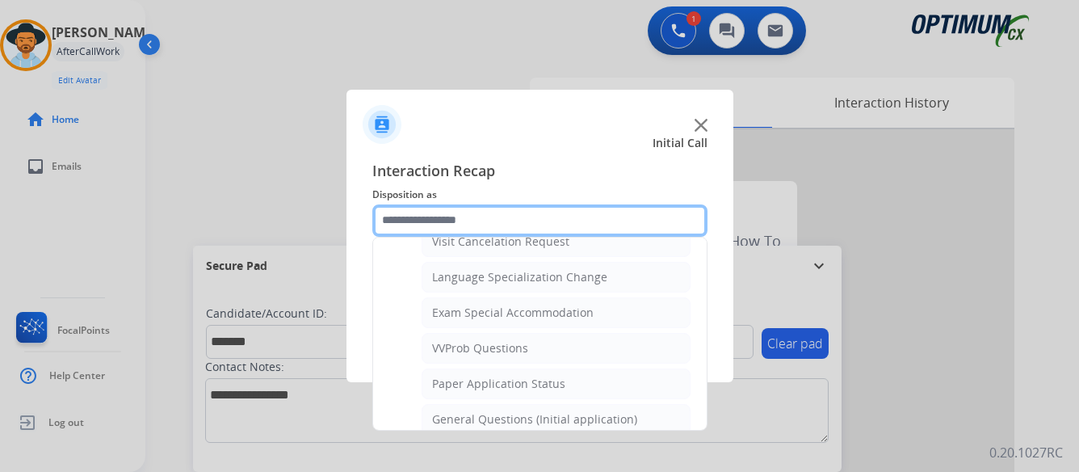
scroll to position [837, 0]
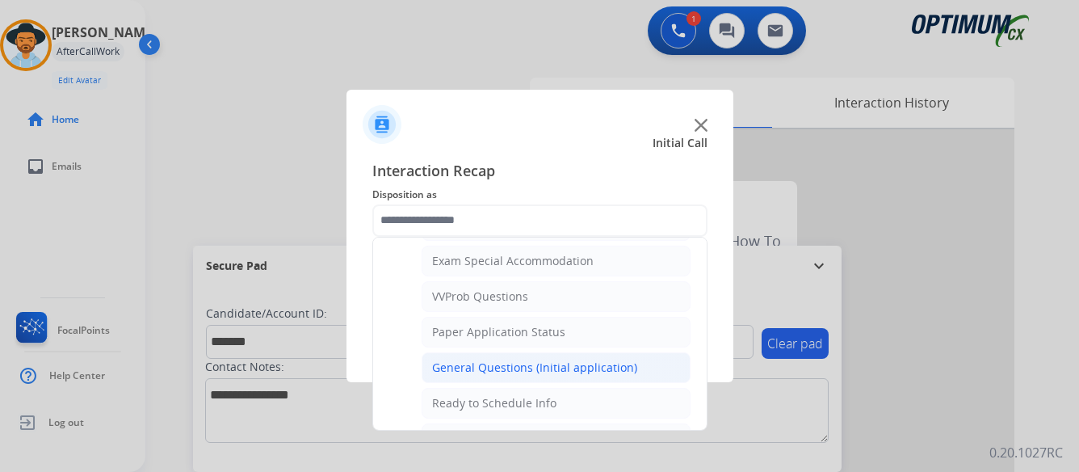
click at [527, 364] on div "General Questions (Initial application)" at bounding box center [534, 367] width 205 height 16
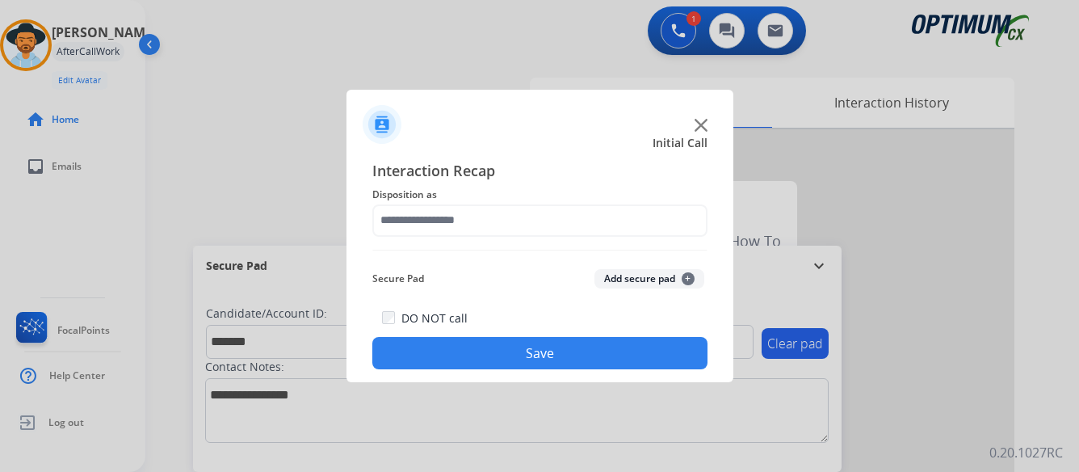
type input "**********"
click at [548, 347] on button "Save" at bounding box center [539, 353] width 335 height 32
